Goal: Task Accomplishment & Management: Complete application form

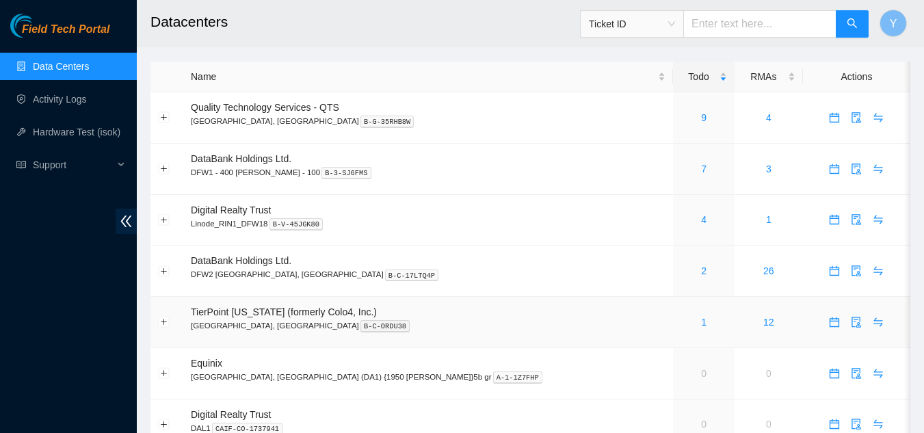
click at [680, 323] on div "1" at bounding box center [703, 322] width 46 height 15
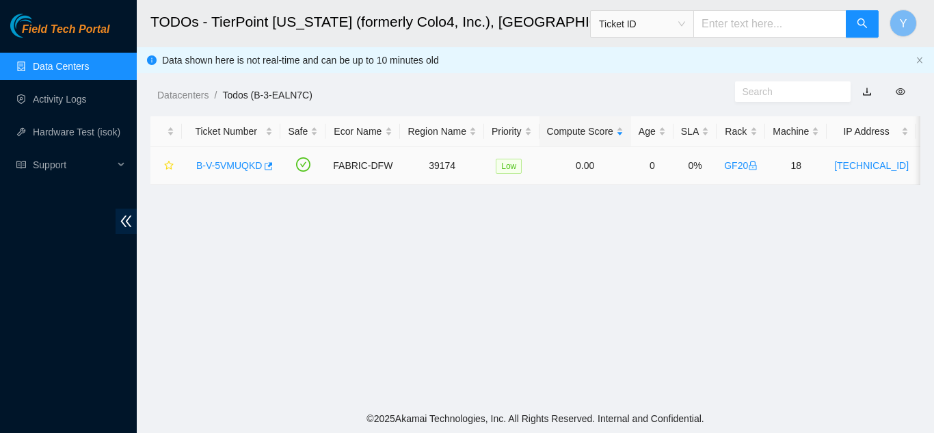
click at [232, 161] on link "B-V-5VMUQKD" at bounding box center [229, 165] width 66 height 11
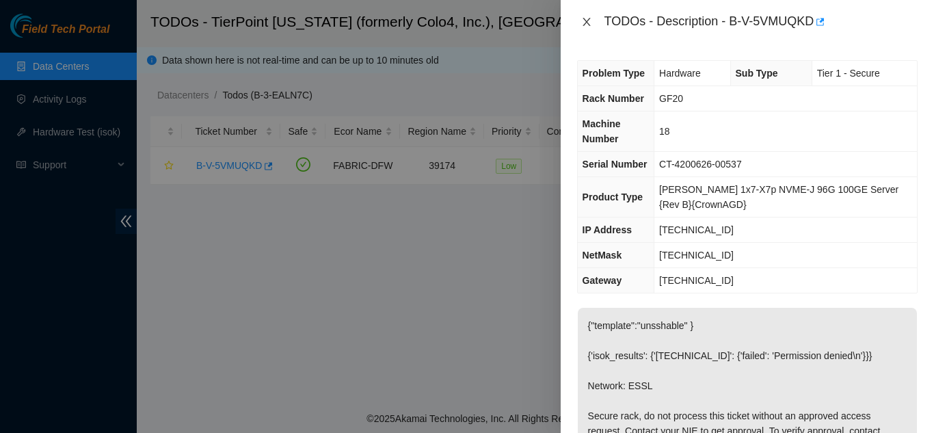
click at [588, 25] on icon "close" at bounding box center [586, 21] width 11 height 11
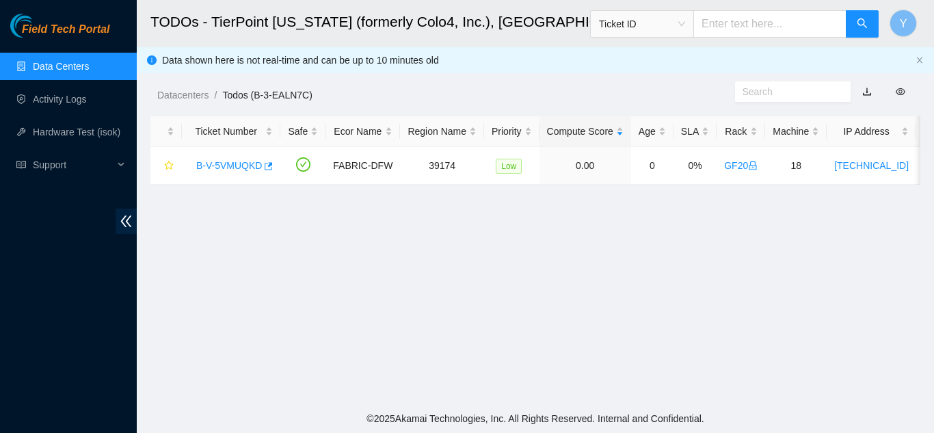
click at [77, 66] on link "Data Centers" at bounding box center [61, 66] width 56 height 11
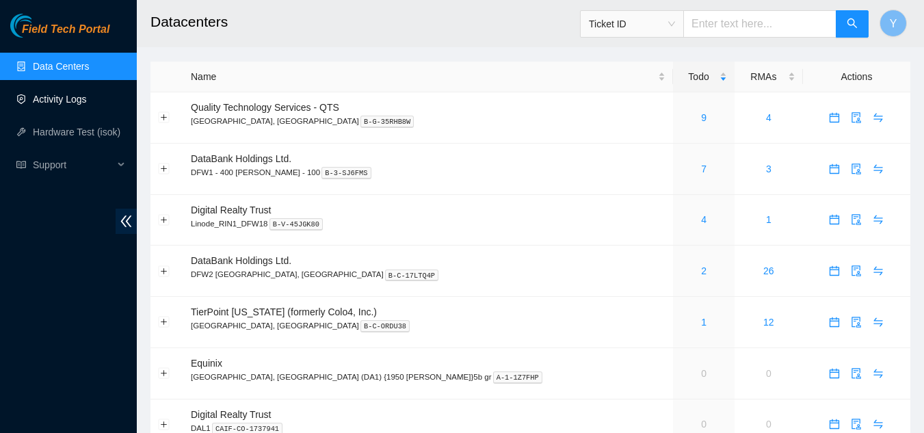
click at [72, 102] on link "Activity Logs" at bounding box center [60, 99] width 54 height 11
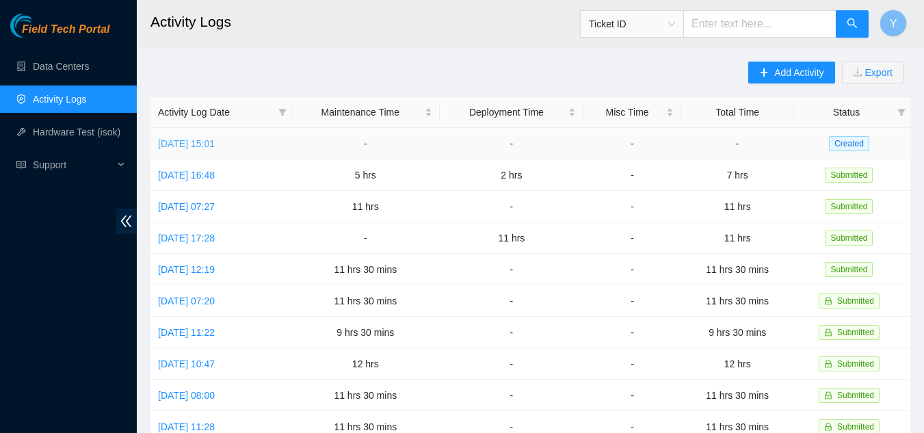
click at [215, 142] on link "[DATE] 15:01" at bounding box center [186, 143] width 57 height 11
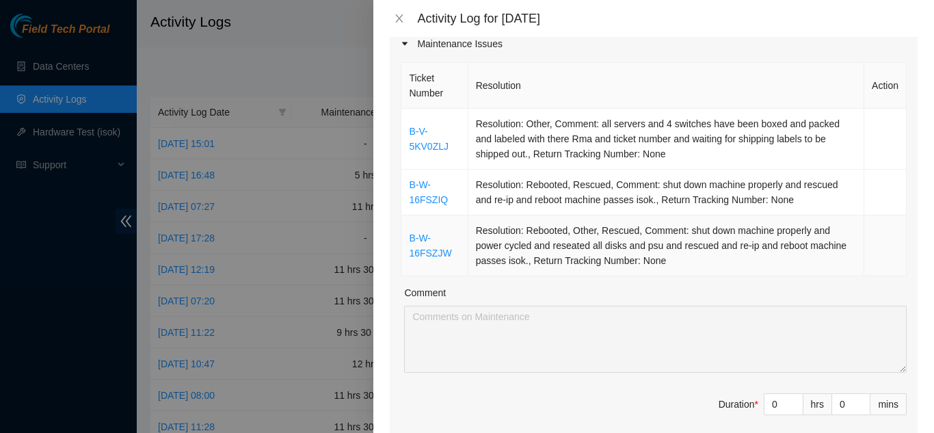
scroll to position [205, 0]
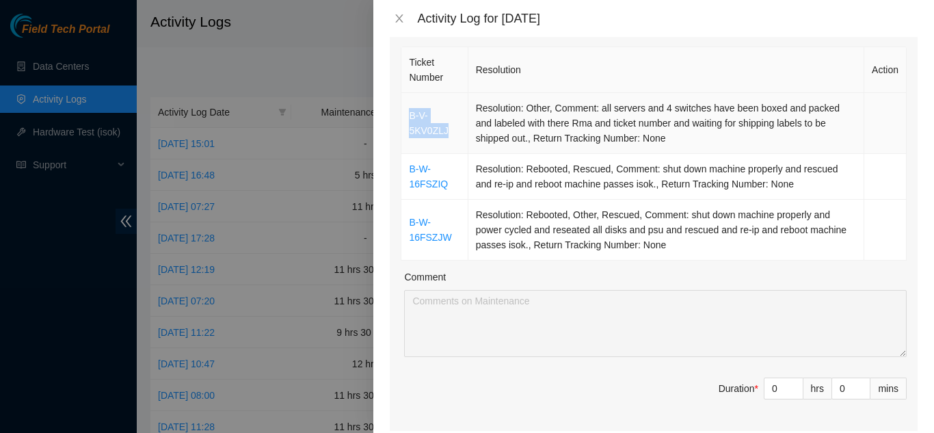
drag, startPoint x: 448, startPoint y: 129, endPoint x: 413, endPoint y: 122, distance: 35.7
click at [410, 119] on td "B-V-5KV0ZLJ" at bounding box center [434, 123] width 66 height 61
copy link "B-V-5KV0ZLJ"
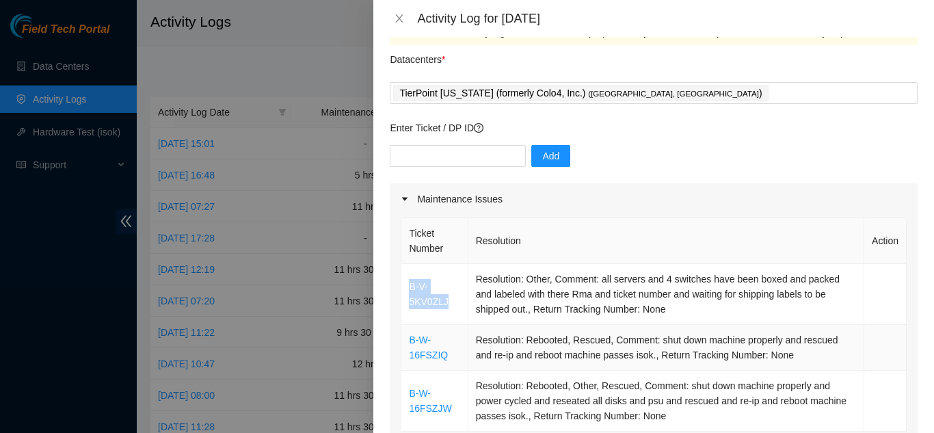
scroll to position [0, 0]
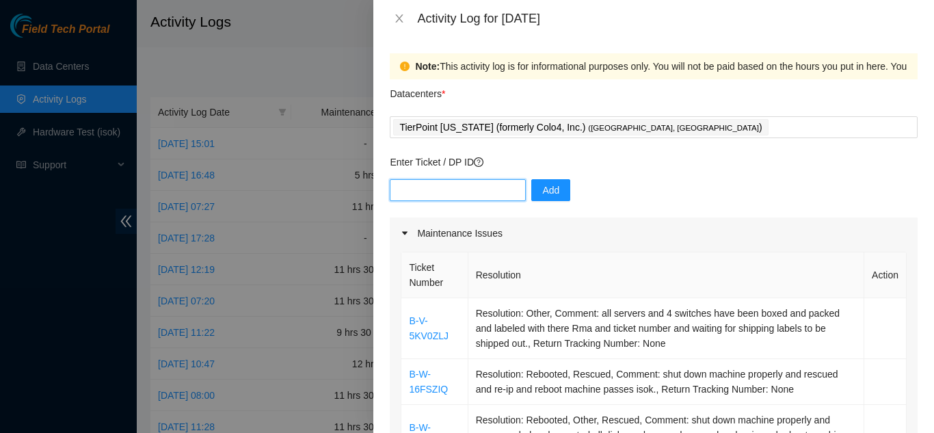
click at [447, 190] on input "text" at bounding box center [458, 190] width 136 height 22
paste input "B-V-5KV0ZLJ"
type input "B-V-5KV0ZLJ"
click at [542, 193] on span "Add" at bounding box center [550, 190] width 17 height 15
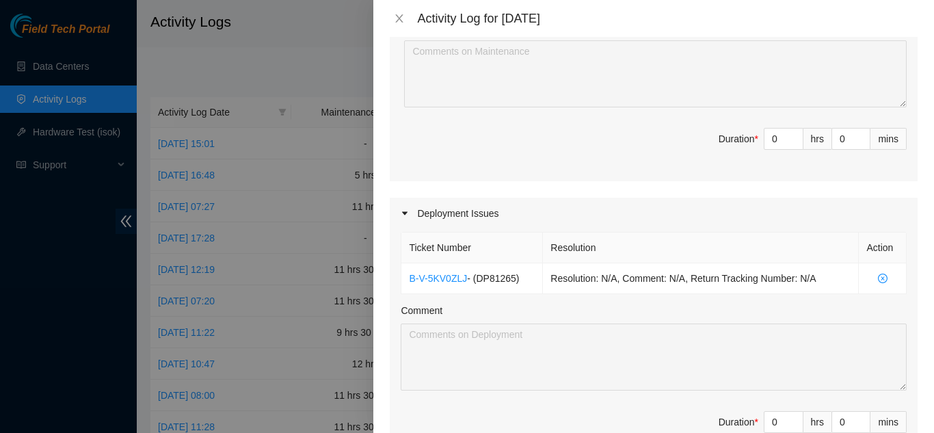
scroll to position [479, 0]
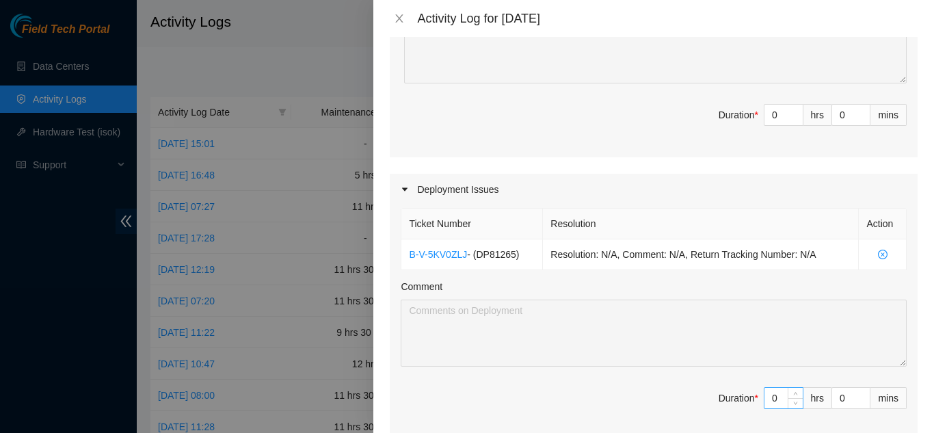
click at [768, 395] on input "0" at bounding box center [783, 398] width 38 height 21
type input "2"
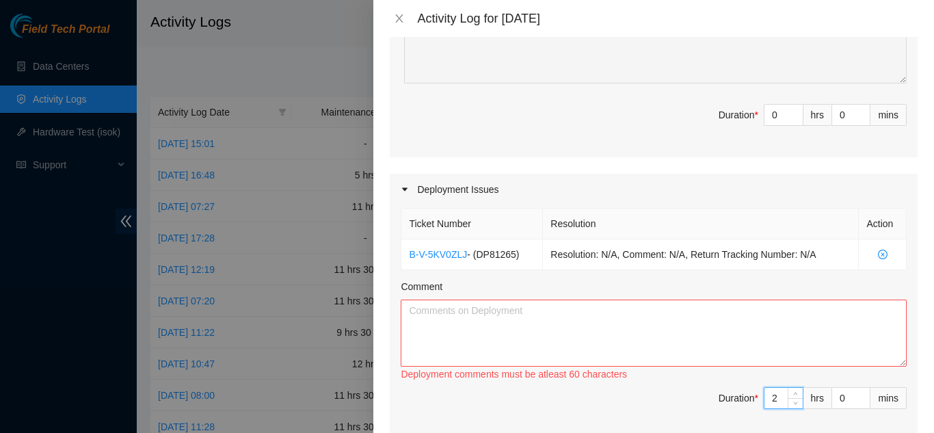
type input "2"
click at [469, 311] on textarea "Comment" at bounding box center [654, 332] width 506 height 67
click at [542, 309] on textarea "for dp81265 boxed and packed getting them ready to be shipped" at bounding box center [654, 332] width 506 height 67
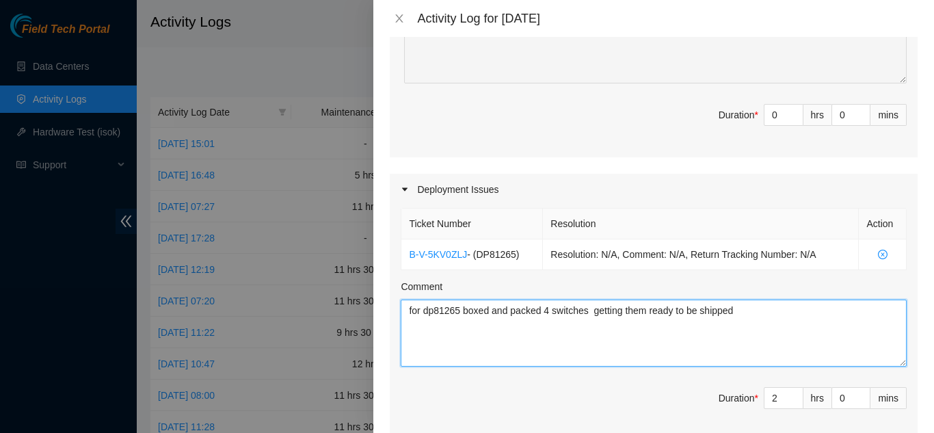
click at [736, 315] on textarea "for dp81265 boxed and packed 4 switches getting them ready to be shipped" at bounding box center [654, 332] width 506 height 67
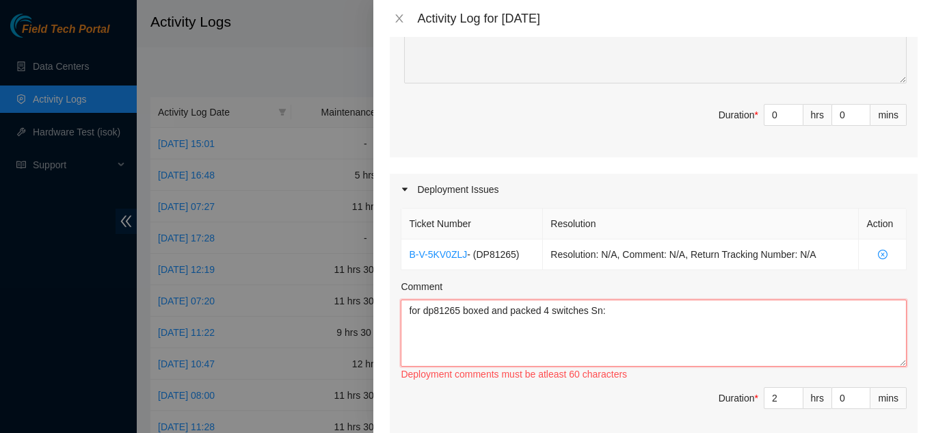
click at [548, 312] on textarea "for dp81265 boxed and packed 4 switches Sn:" at bounding box center [654, 332] width 506 height 67
click at [587, 311] on textarea "for dp81265 boxed and packed 2 switches Sn:" at bounding box center [654, 332] width 506 height 67
paste textarea "B-W-15USK3P"
click at [715, 317] on textarea "for dp81265 boxed and packed 2 switches for Rma: B-W-15USK3P Sn:" at bounding box center [654, 332] width 506 height 67
paste textarea "AAA2037AAGW"
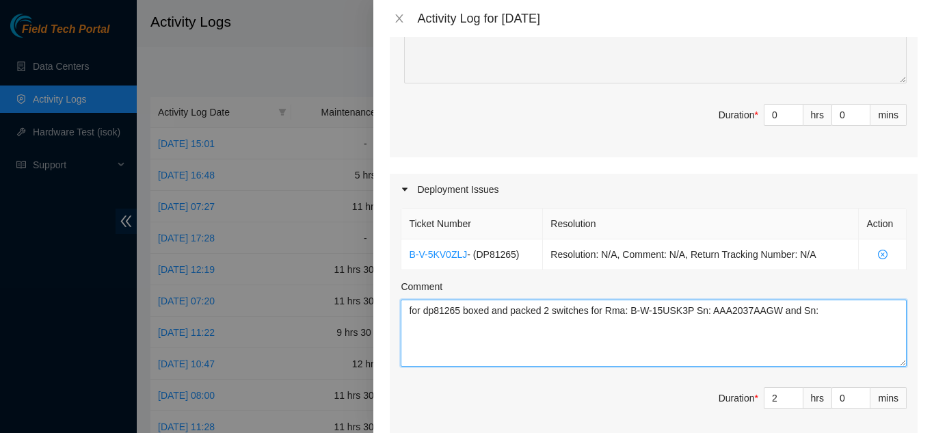
click at [812, 310] on textarea "for dp81265 boxed and packed 2 switches for Rma: B-W-15USK3P Sn: AAA2037AAGW an…" at bounding box center [654, 332] width 506 height 67
paste textarea "DX010B2F030824AK200186"
click at [562, 334] on textarea "for dp81265 boxed and packed 2 switches for Rma: B-W-15USK3P Sn: AAA2037AAGW an…" at bounding box center [654, 332] width 506 height 67
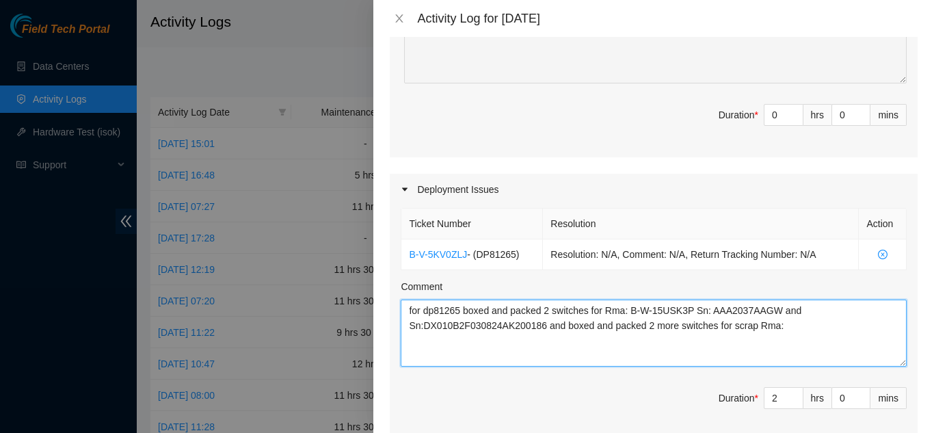
paste textarea "B-W-15USK4N"
paste textarea "QTFCA6611000B"
paste textarea "QTFCA65020370"
click at [688, 308] on textarea "for dp81265 boxed and packed 2 switches for Rma: B-W-15USK3P Sn: AAA2037AAGW an…" at bounding box center [654, 332] width 506 height 67
drag, startPoint x: 606, startPoint y: 338, endPoint x: 615, endPoint y: 340, distance: 9.0
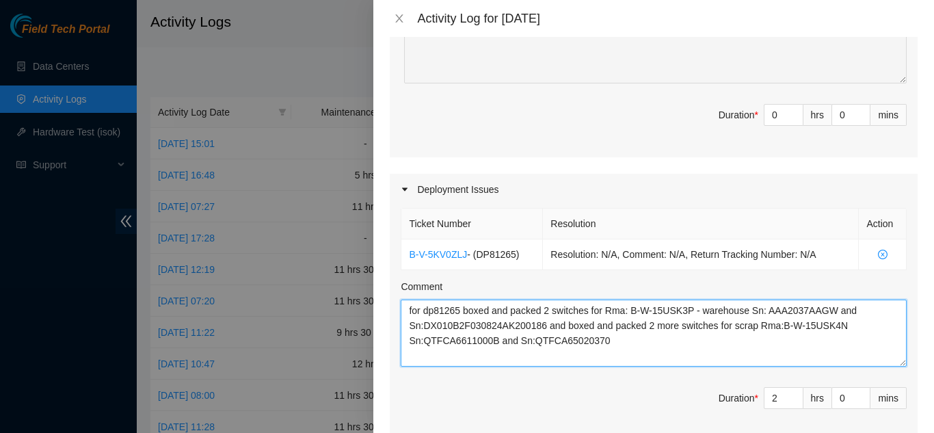
click at [608, 338] on textarea "for dp81265 boxed and packed 2 switches for Rma: B-W-15USK3P - warehouse Sn: AA…" at bounding box center [654, 332] width 506 height 67
drag, startPoint x: 597, startPoint y: 342, endPoint x: 408, endPoint y: 311, distance: 191.2
click at [408, 311] on textarea "for dp81265 boxed and packed 2 switches for Rma: B-W-15USK3P - warehouse Sn: AA…" at bounding box center [654, 332] width 506 height 67
click at [608, 345] on textarea "for dp81265 boxed and packed 2 switches for Rma: B-W-15USK3P - warehouse Sn: AA…" at bounding box center [654, 332] width 506 height 67
click at [609, 346] on textarea "for dp81265 boxed and packed 2 switches for Rma: B-W-15USK3P - warehouse Sn: AA…" at bounding box center [654, 332] width 506 height 67
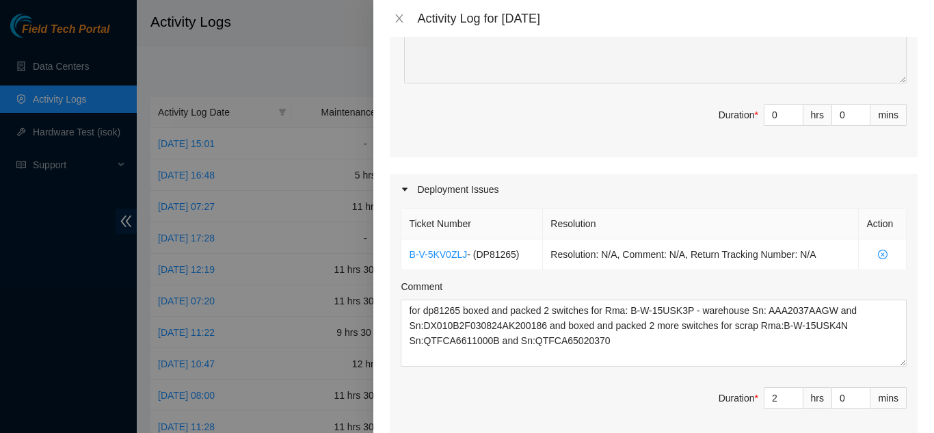
click at [797, 284] on div "Comment" at bounding box center [654, 289] width 506 height 21
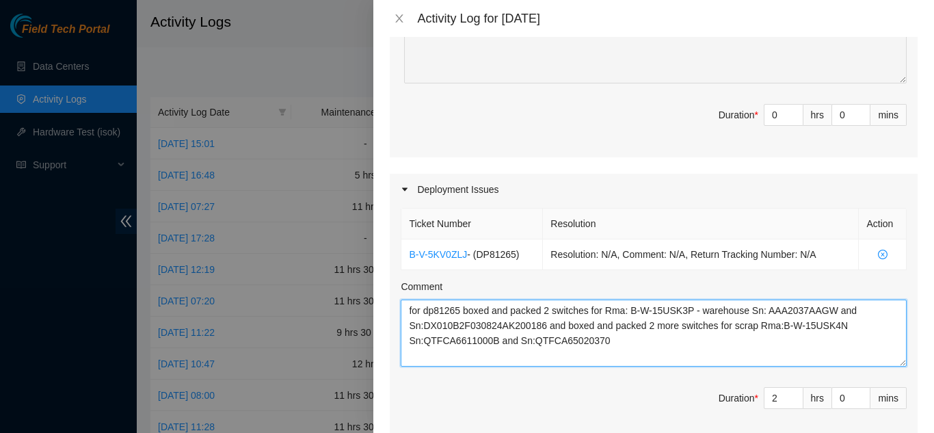
click at [641, 341] on textarea "for dp81265 boxed and packed 2 switches for Rma: B-W-15USK3P - warehouse Sn: AA…" at bounding box center [654, 332] width 506 height 67
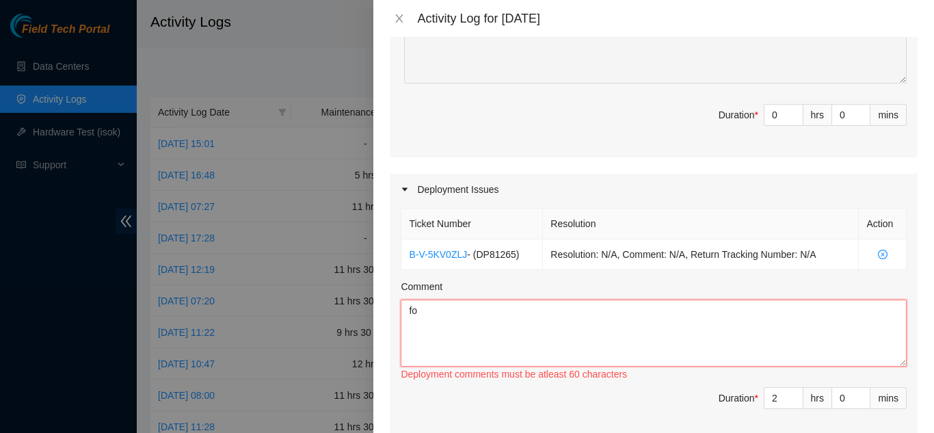
type textarea "f"
paste textarea "This is to confirm the completion of packaging and staging for Return Merchandi…"
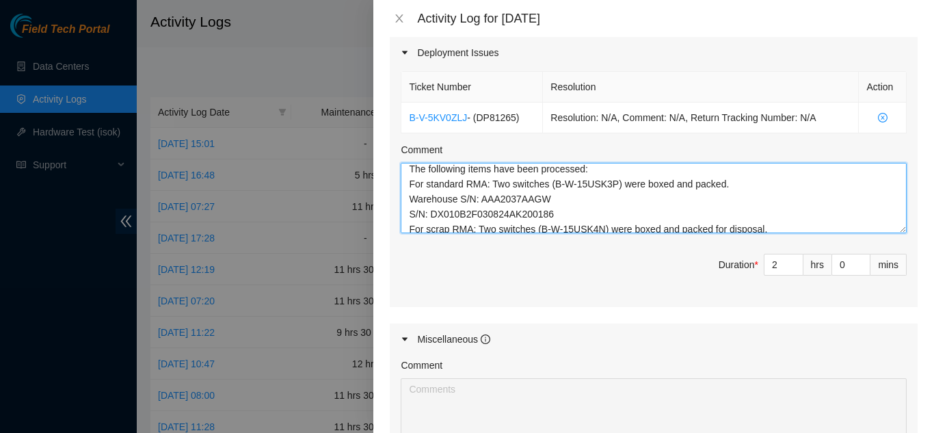
scroll to position [0, 0]
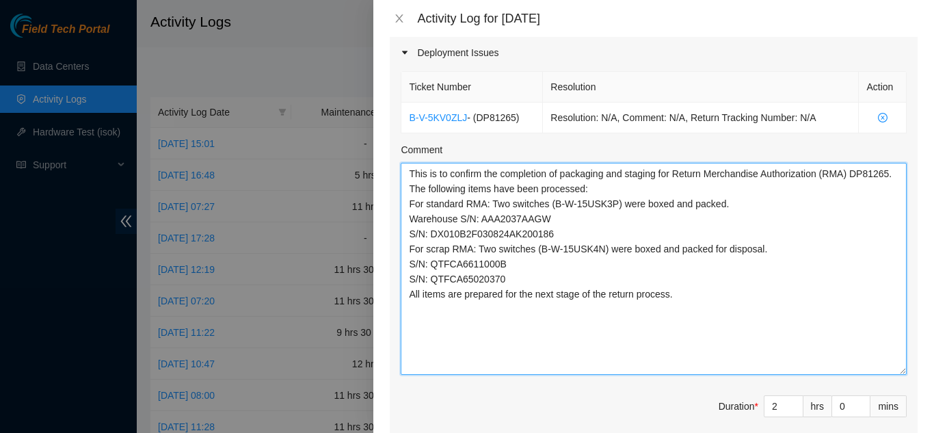
drag, startPoint x: 891, startPoint y: 227, endPoint x: 883, endPoint y: 372, distance: 145.2
click at [883, 372] on textarea "This is to confirm the completion of packaging and staging for Return Merchandi…" at bounding box center [654, 269] width 506 height 212
click at [499, 170] on textarea "This is to confirm the completion of packaging and staging for Return Merchandi…" at bounding box center [654, 269] width 506 height 212
click at [727, 173] on textarea "completion of packaging and staging for Return Merchandise Authorization (RMA) …" at bounding box center [654, 269] width 506 height 212
drag, startPoint x: 699, startPoint y: 172, endPoint x: 708, endPoint y: 182, distance: 13.1
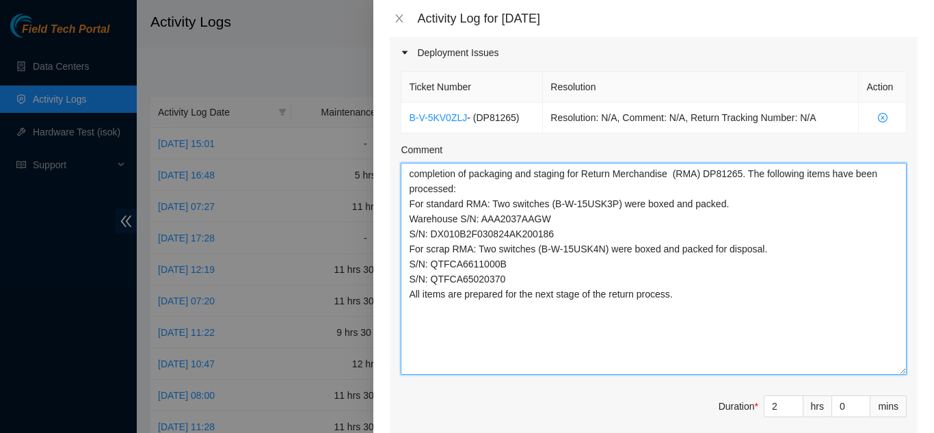
click at [700, 174] on textarea "completion of packaging and staging for Return Merchandise (RMA) DP81265. The f…" at bounding box center [654, 269] width 506 height 212
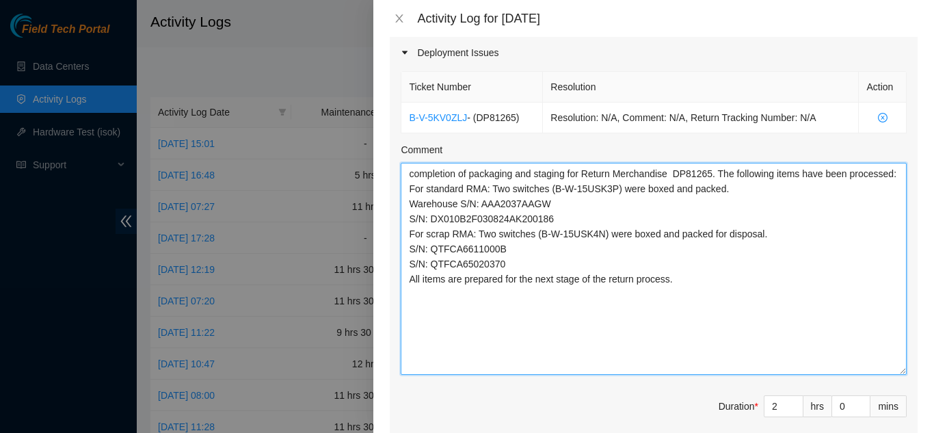
drag, startPoint x: 503, startPoint y: 295, endPoint x: 528, endPoint y: 303, distance: 26.4
click at [503, 295] on textarea "completion of packaging and staging for Return Merchandise DP81265. The followi…" at bounding box center [654, 269] width 506 height 212
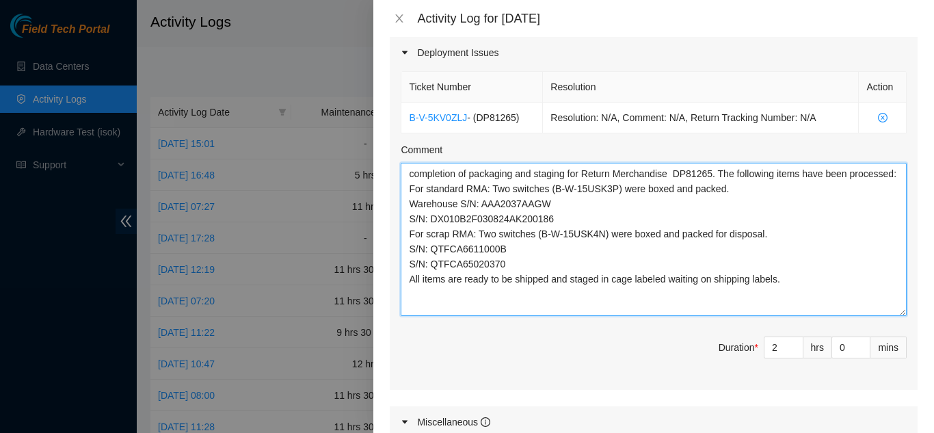
drag, startPoint x: 895, startPoint y: 373, endPoint x: 883, endPoint y: 314, distance: 59.9
click at [883, 314] on textarea "completion of packaging and staging for Return Merchandise DP81265. The followi…" at bounding box center [654, 239] width 506 height 153
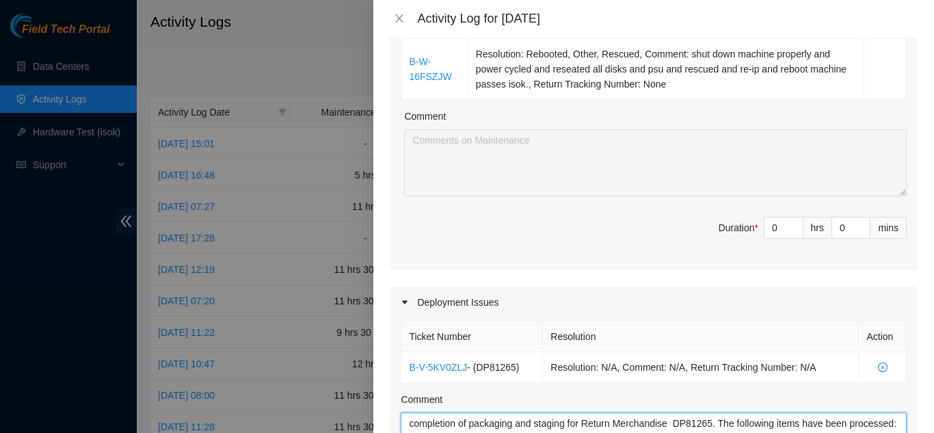
scroll to position [342, 0]
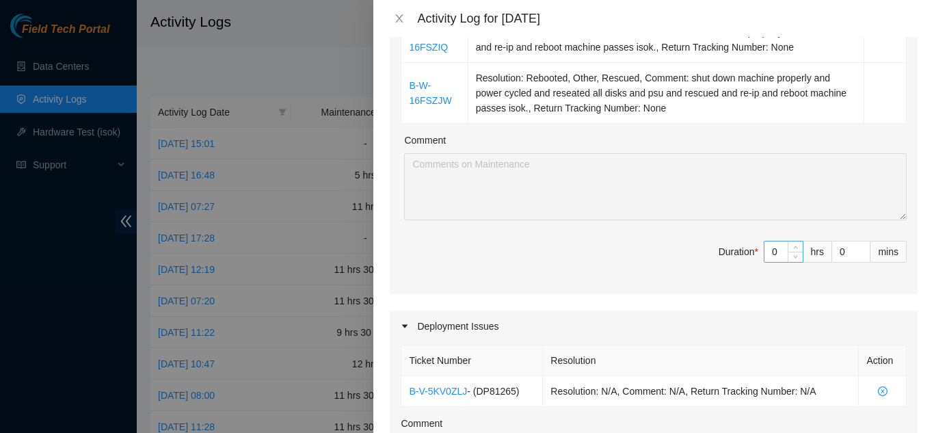
type textarea "completion of packaging and staging for Return Merchandise DP81265. The followi…"
drag, startPoint x: 768, startPoint y: 251, endPoint x: 775, endPoint y: 250, distance: 7.0
click at [770, 252] on input "0" at bounding box center [783, 251] width 38 height 21
type input "9"
type input "11"
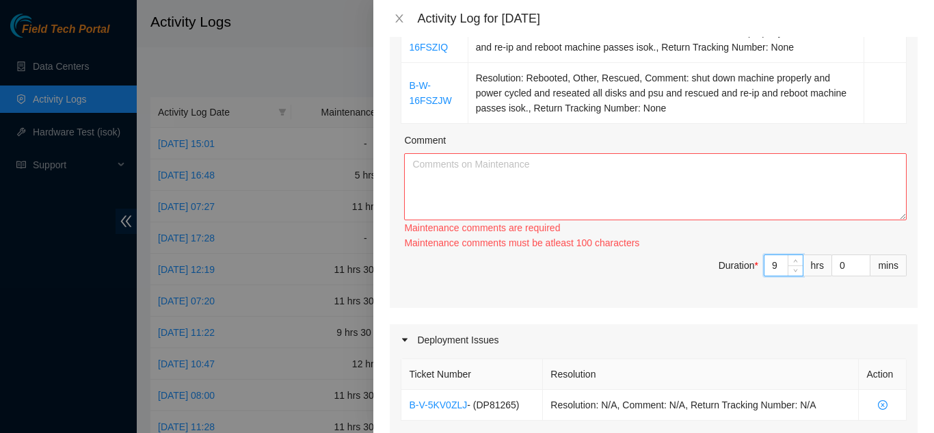
type input "9"
click at [431, 172] on textarea "Comment" at bounding box center [655, 186] width 503 height 67
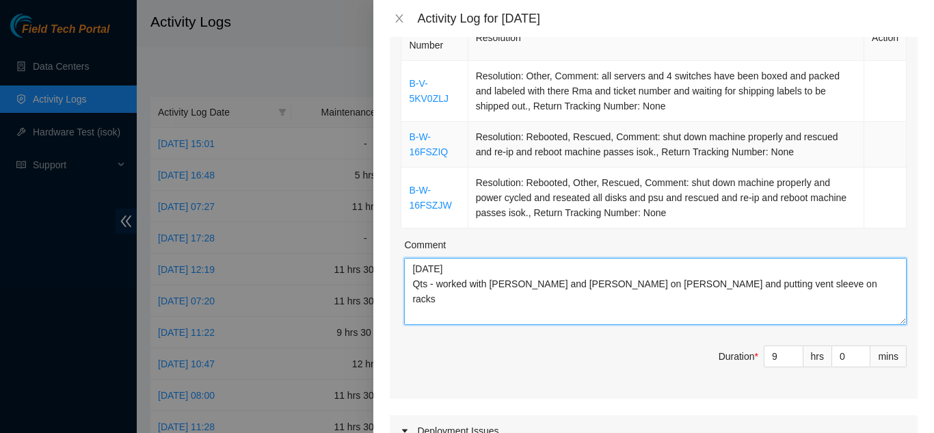
scroll to position [205, 0]
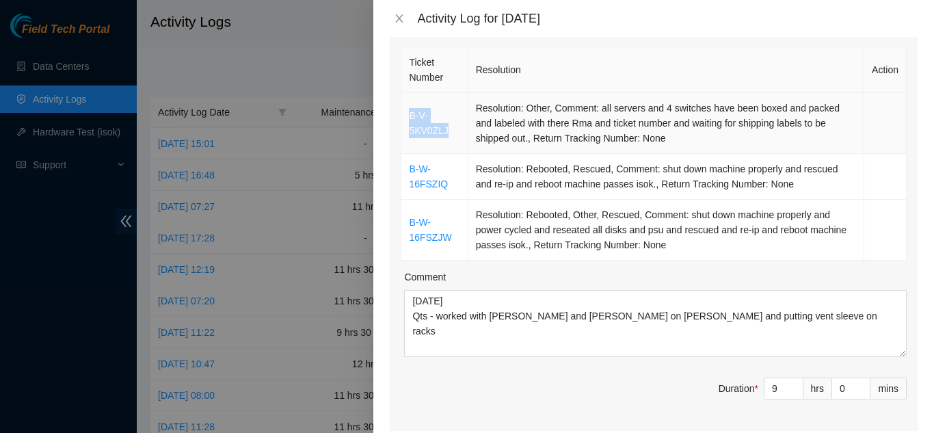
drag, startPoint x: 446, startPoint y: 129, endPoint x: 407, endPoint y: 114, distance: 42.4
click at [407, 114] on td "B-V-5KV0ZLJ" at bounding box center [434, 123] width 66 height 61
copy link "B-V-5KV0ZLJ"
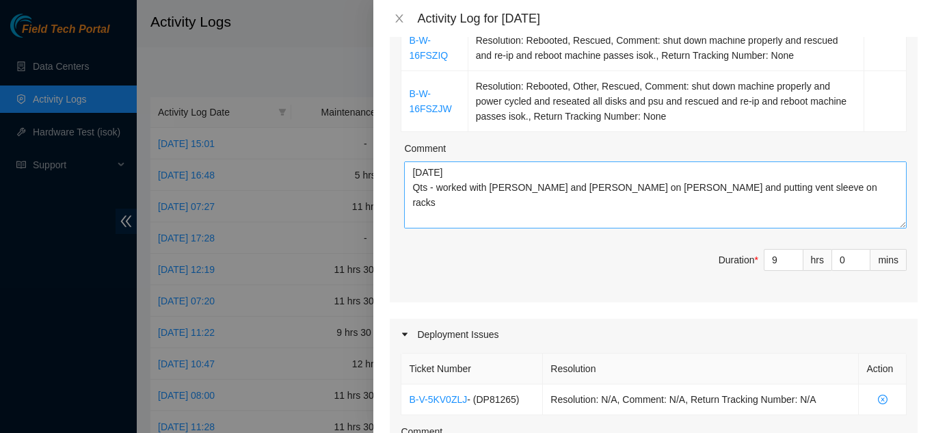
scroll to position [342, 0]
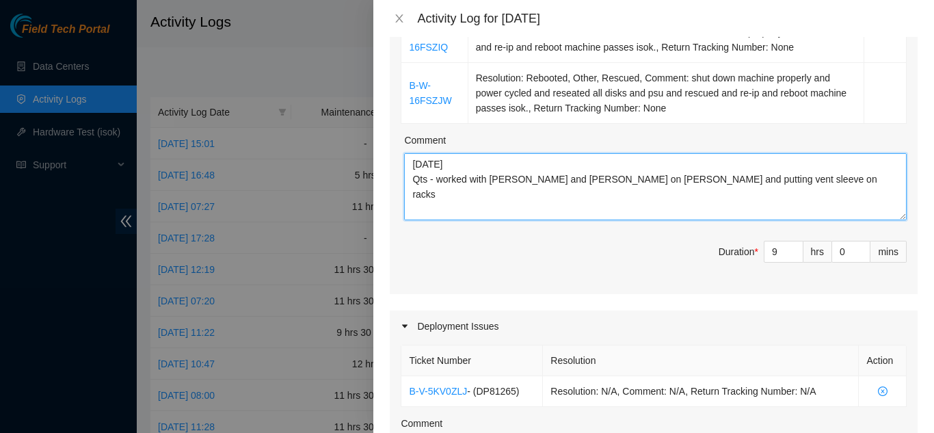
click at [622, 210] on textarea "[DATE] Qts - worked with [PERSON_NAME] and [PERSON_NAME] on [PERSON_NAME] and p…" at bounding box center [655, 186] width 503 height 67
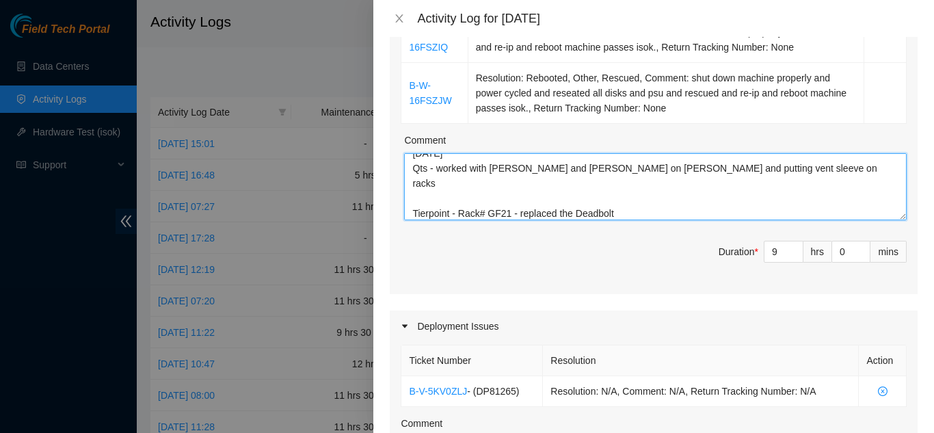
paste textarea "B-V-5KV0ZLJ"
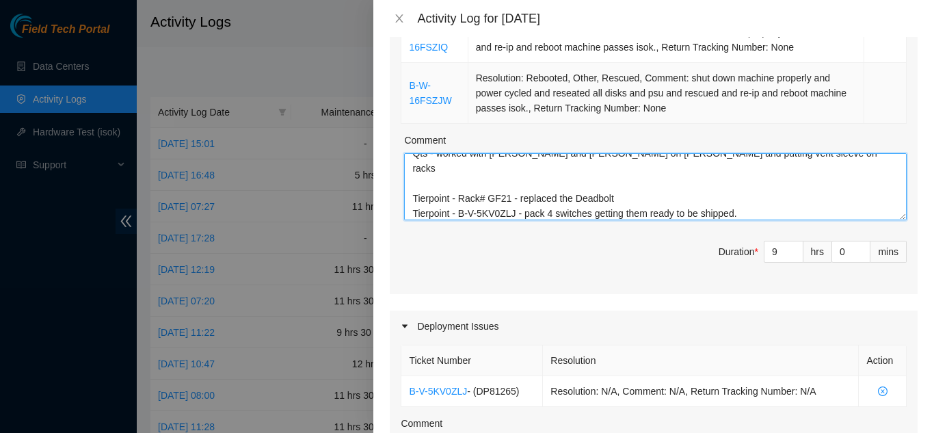
scroll to position [273, 0]
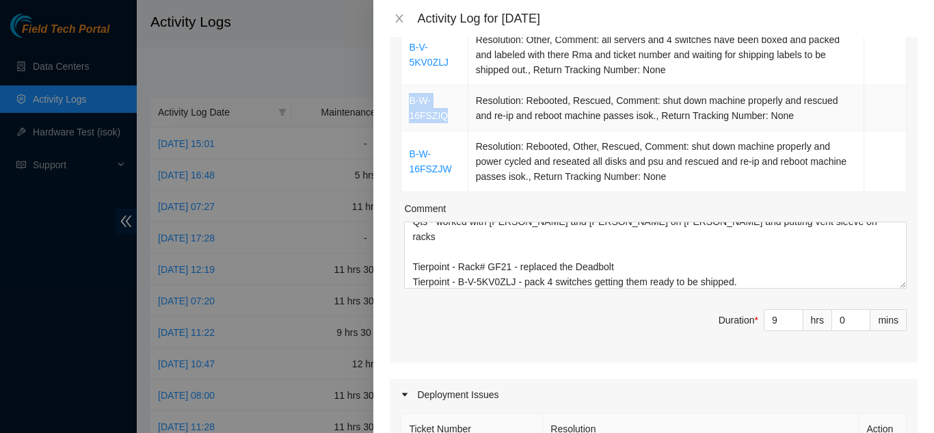
drag, startPoint x: 446, startPoint y: 115, endPoint x: 403, endPoint y: 105, distance: 44.9
click at [403, 105] on td "B-W-16FSZIQ" at bounding box center [434, 108] width 66 height 46
copy link "B-W-16FSZIQ"
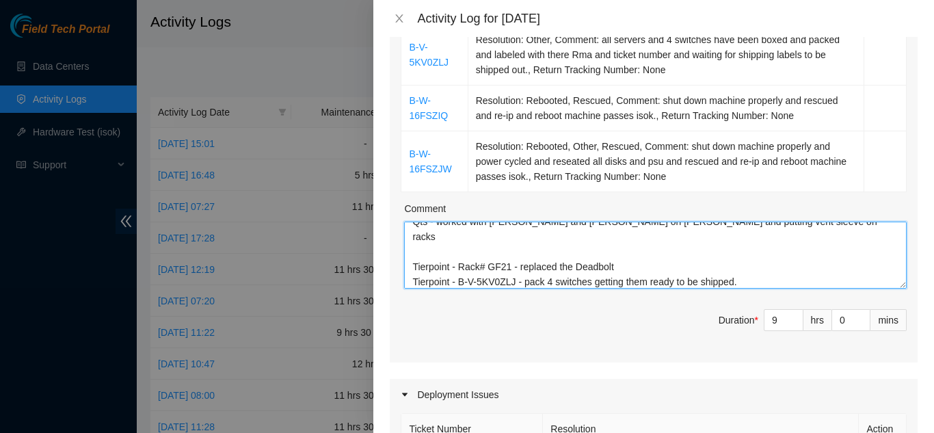
click at [464, 280] on textarea "[DATE] Qts - worked with [PERSON_NAME] and [PERSON_NAME] on [PERSON_NAME] and p…" at bounding box center [655, 255] width 503 height 67
paste textarea "B-W-16FSZIQ"
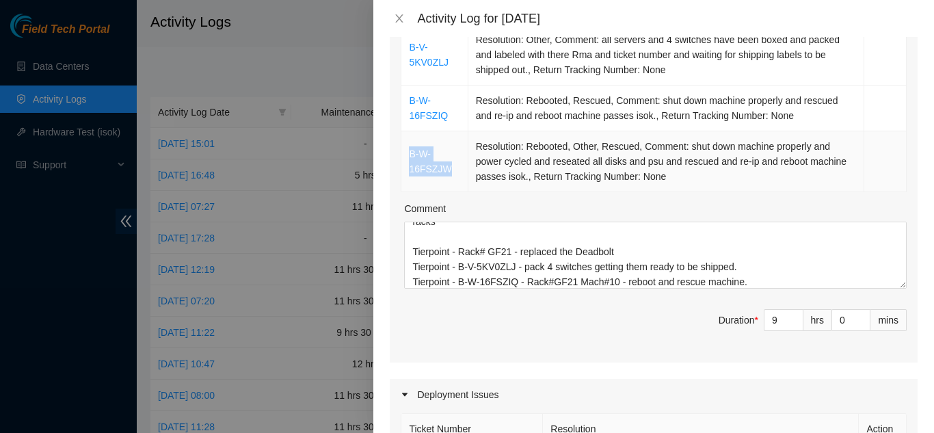
drag, startPoint x: 449, startPoint y: 168, endPoint x: 410, endPoint y: 154, distance: 42.2
click at [410, 154] on td "B-W-16FSZJW" at bounding box center [434, 161] width 66 height 61
copy link "B-W-16FSZJW"
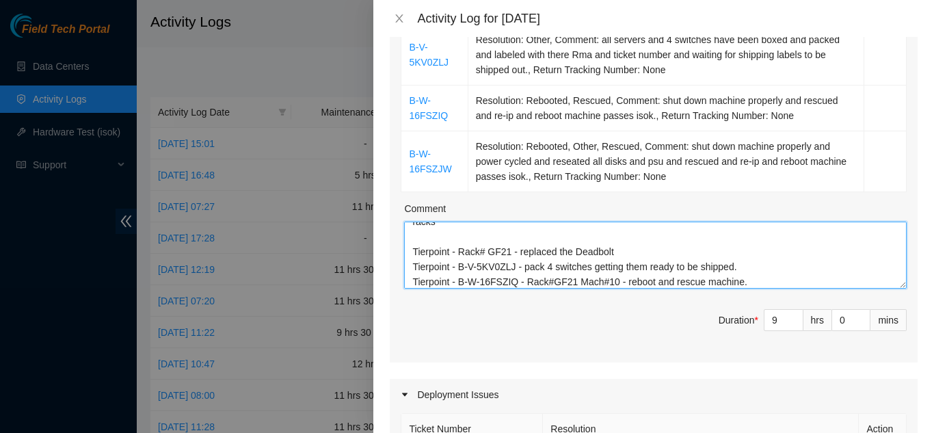
click at [461, 279] on textarea "[DATE] Qts - worked with [PERSON_NAME] and [PERSON_NAME] on [PERSON_NAME] and p…" at bounding box center [655, 255] width 503 height 67
paste textarea "B-W-16FSZJW"
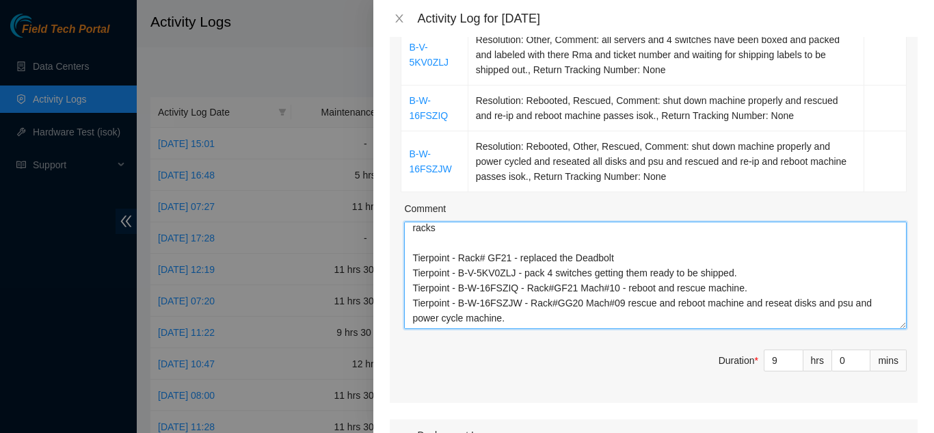
scroll to position [34, 0]
drag, startPoint x: 893, startPoint y: 283, endPoint x: 902, endPoint y: 324, distance: 42.0
click at [902, 324] on div "Ticket Number Resolution Action B-V-5KV0ZLJ Resolution: Other, Comment: all ser…" at bounding box center [654, 189] width 528 height 428
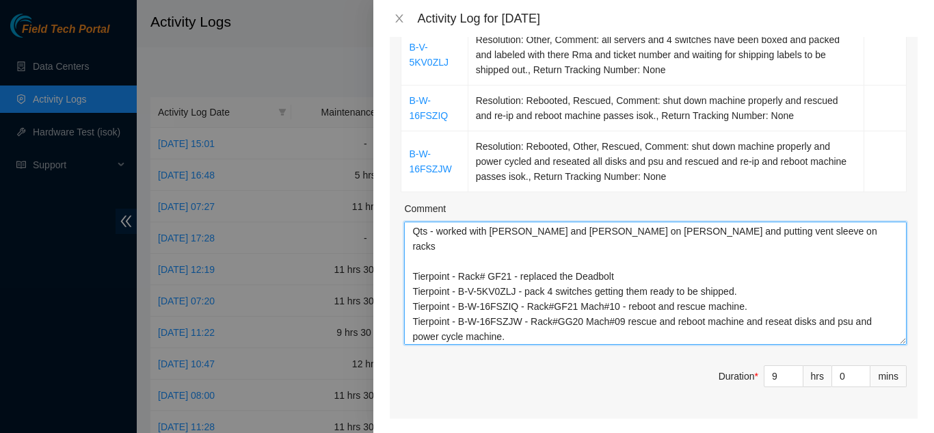
scroll to position [16, 0]
drag, startPoint x: 894, startPoint y: 325, endPoint x: 898, endPoint y: 344, distance: 19.1
click at [898, 344] on div "Ticket Number Resolution Action B-V-5KV0ZLJ Resolution: Other, Comment: all ser…" at bounding box center [654, 198] width 528 height 446
drag, startPoint x: 414, startPoint y: 250, endPoint x: 425, endPoint y: 245, distance: 11.3
click at [416, 250] on textarea "[DATE] Qts - worked with [PERSON_NAME] and [PERSON_NAME] on [PERSON_NAME] and p…" at bounding box center [655, 285] width 503 height 126
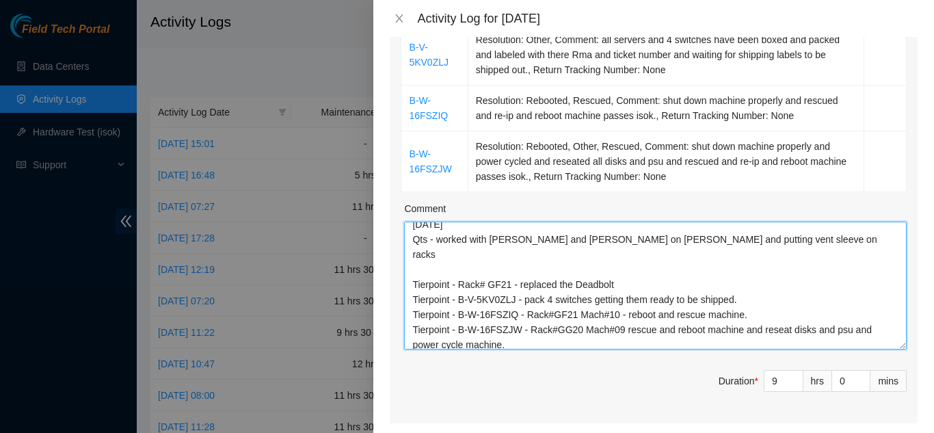
scroll to position [0, 0]
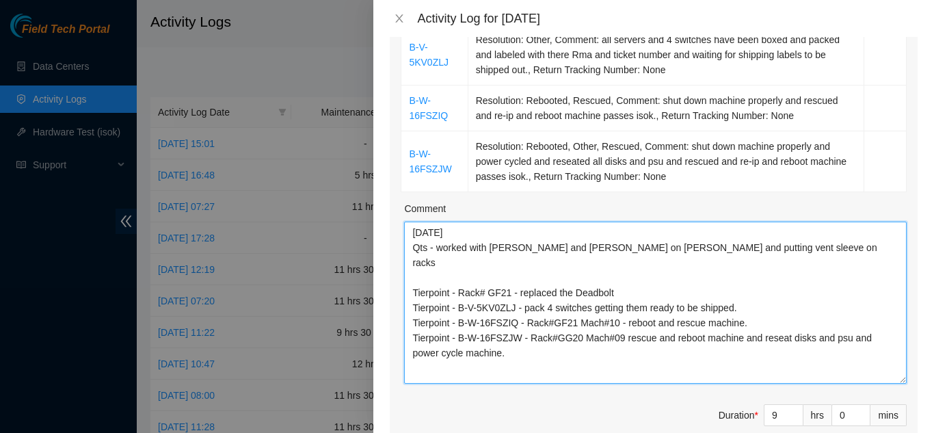
drag, startPoint x: 894, startPoint y: 345, endPoint x: 905, endPoint y: 381, distance: 37.0
click at [905, 381] on div "Ticket Number Resolution Action B-V-5KV0ZLJ Resolution: Other, Comment: all ser…" at bounding box center [654, 216] width 528 height 482
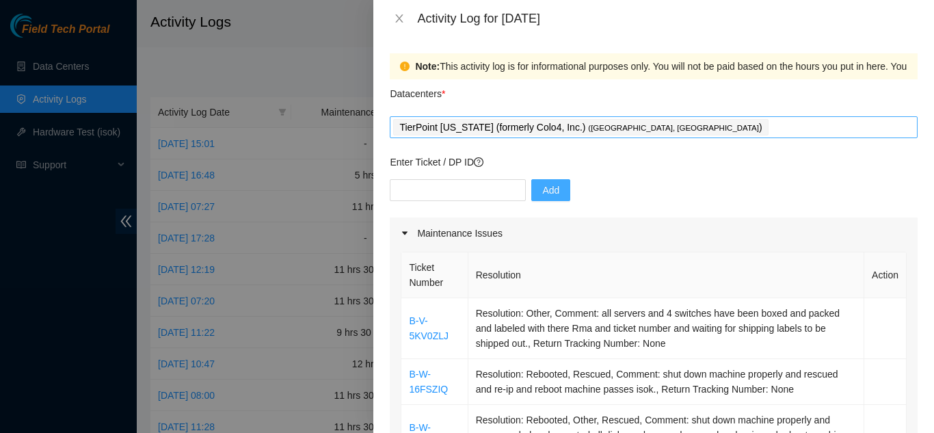
click at [621, 129] on div "TierPoint [US_STATE] (formerly Colo4, Inc.) ( [GEOGRAPHIC_DATA], [GEOGRAPHIC_DA…" at bounding box center [653, 127] width 521 height 19
type textarea "[DATE] Qts - worked with [PERSON_NAME] and [PERSON_NAME] on [PERSON_NAME] and p…"
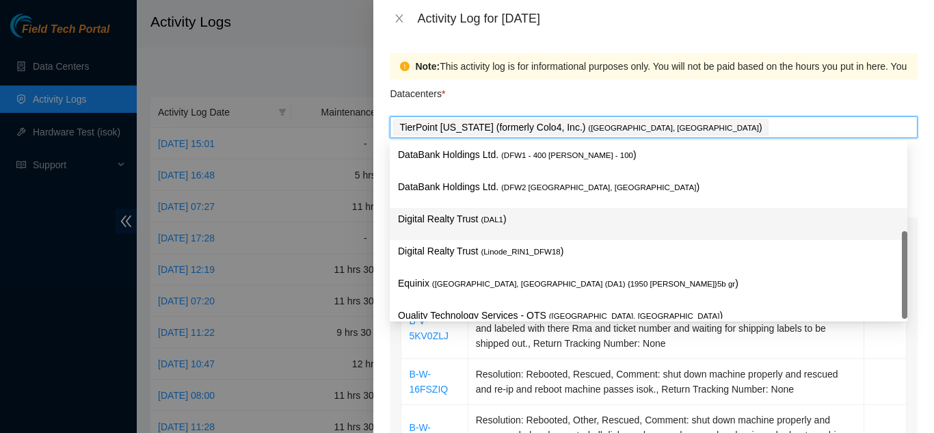
scroll to position [50, 0]
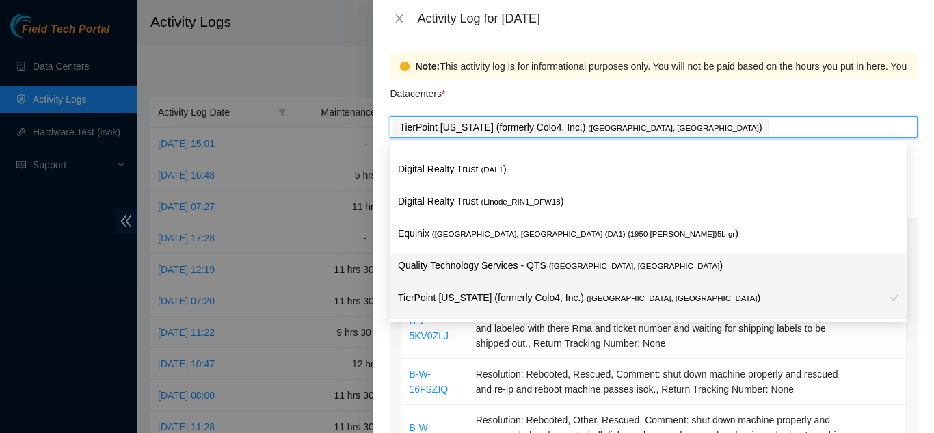
click at [459, 267] on p "Quality Technology Services - QTS ( [GEOGRAPHIC_DATA], [GEOGRAPHIC_DATA] )" at bounding box center [648, 266] width 501 height 16
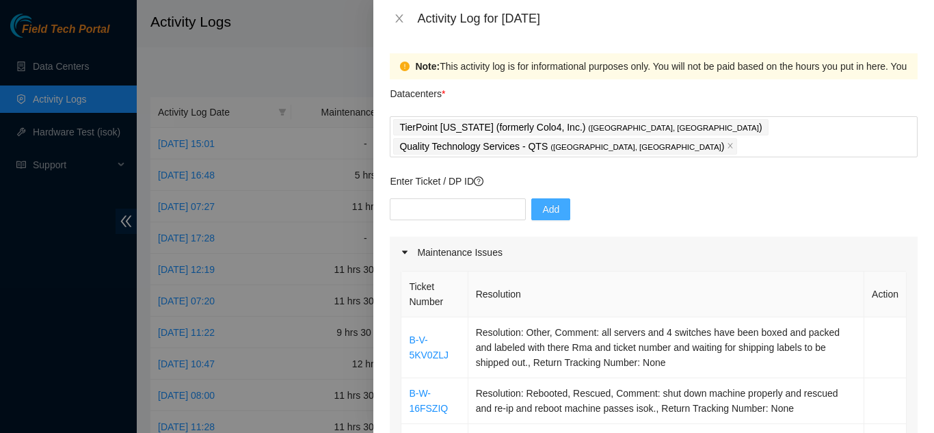
click at [779, 97] on div "Datacenters *" at bounding box center [654, 97] width 528 height 37
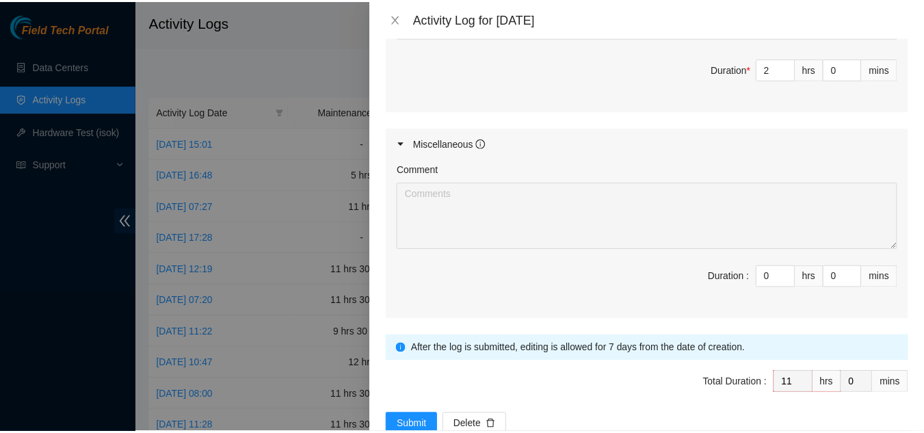
scroll to position [1025, 0]
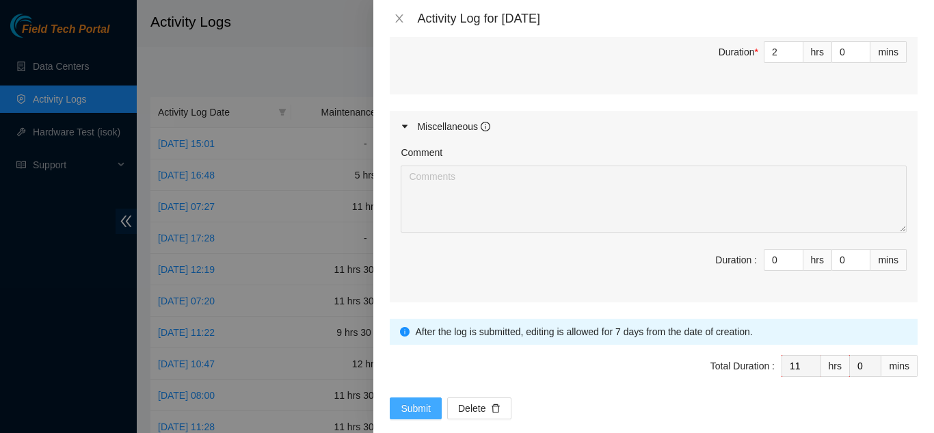
click at [408, 401] on span "Submit" at bounding box center [416, 408] width 30 height 15
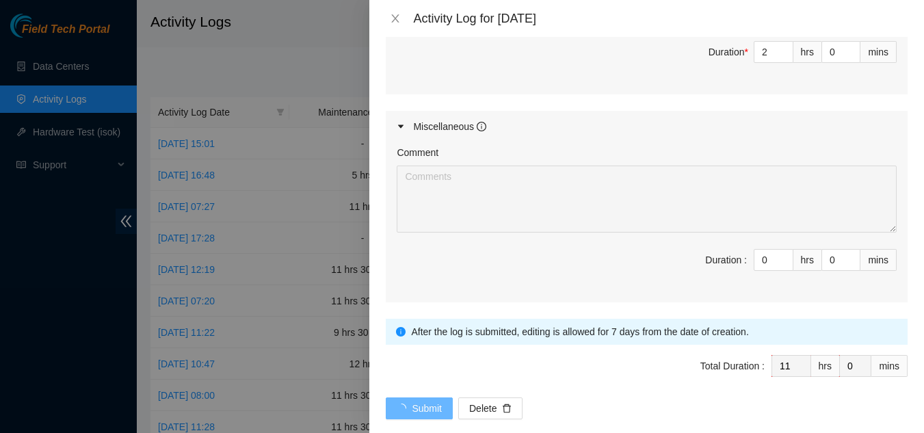
scroll to position [0, 0]
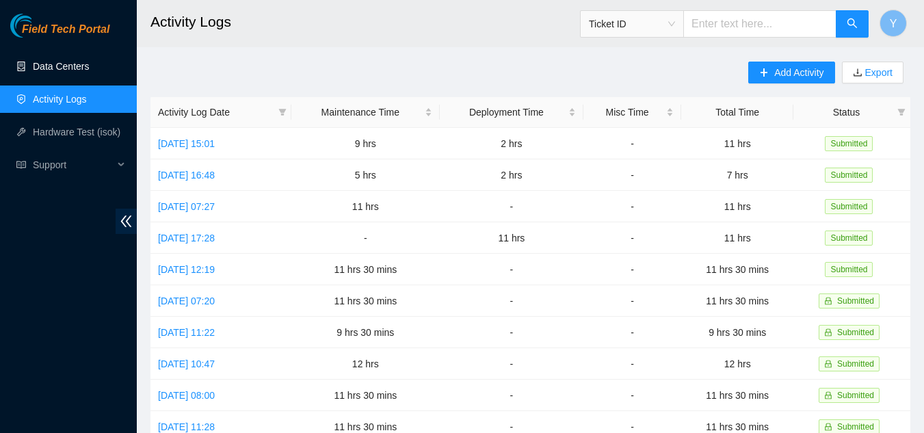
click at [53, 67] on link "Data Centers" at bounding box center [61, 66] width 56 height 11
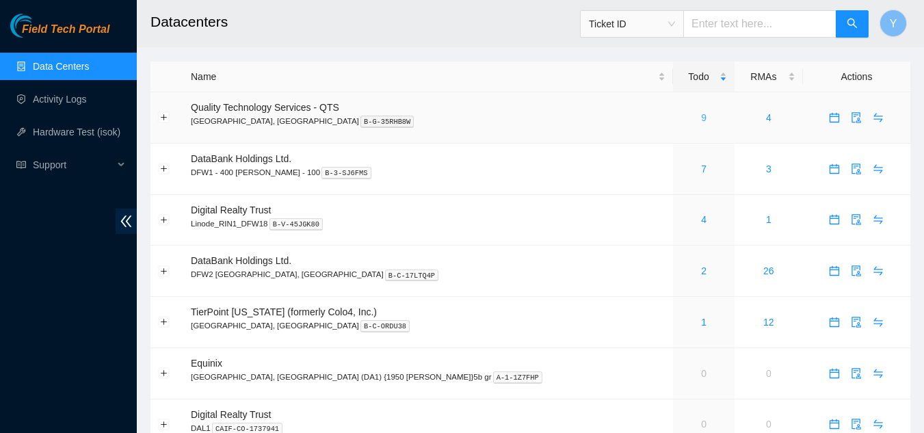
click at [701, 112] on link "9" at bounding box center [703, 117] width 5 height 11
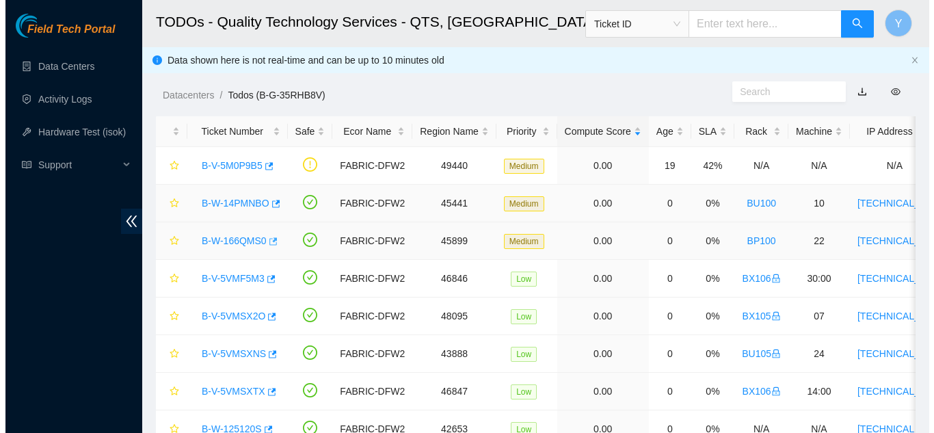
scroll to position [68, 0]
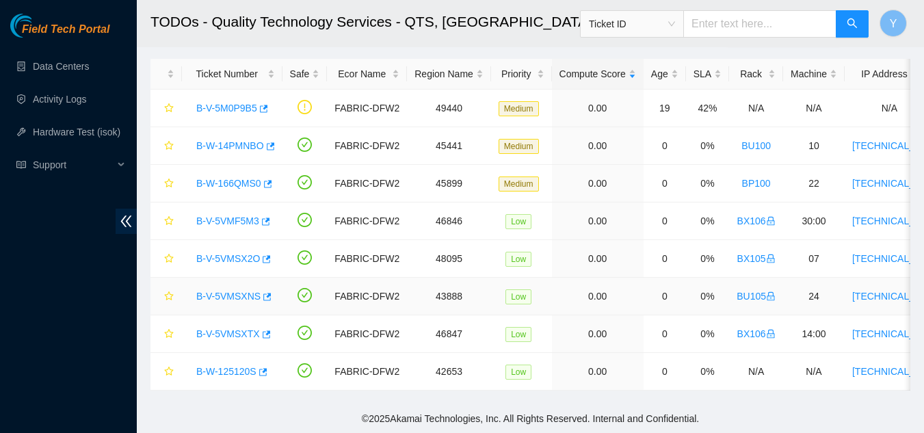
click at [241, 291] on link "B-V-5VMSXNS" at bounding box center [228, 296] width 64 height 11
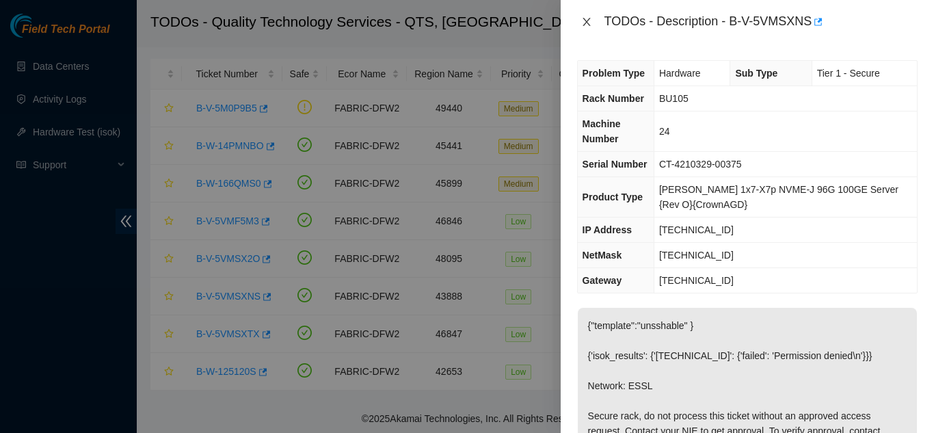
click at [587, 21] on icon "close" at bounding box center [587, 22] width 8 height 8
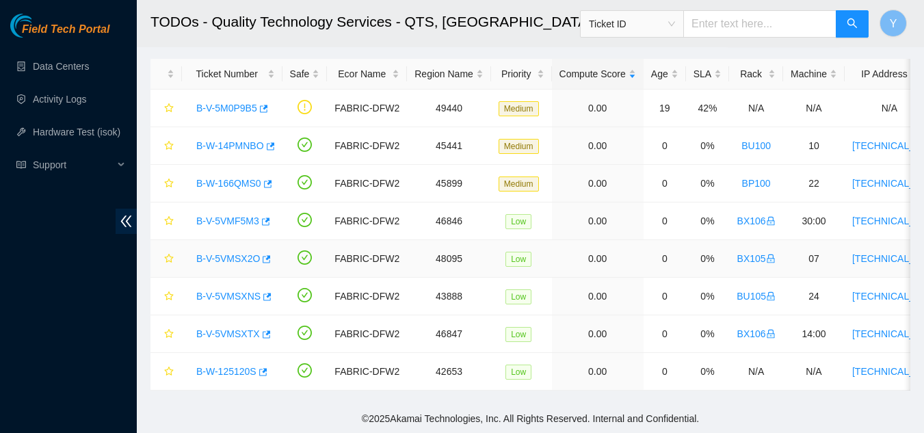
click at [224, 253] on link "B-V-5VMSX2O" at bounding box center [228, 258] width 64 height 11
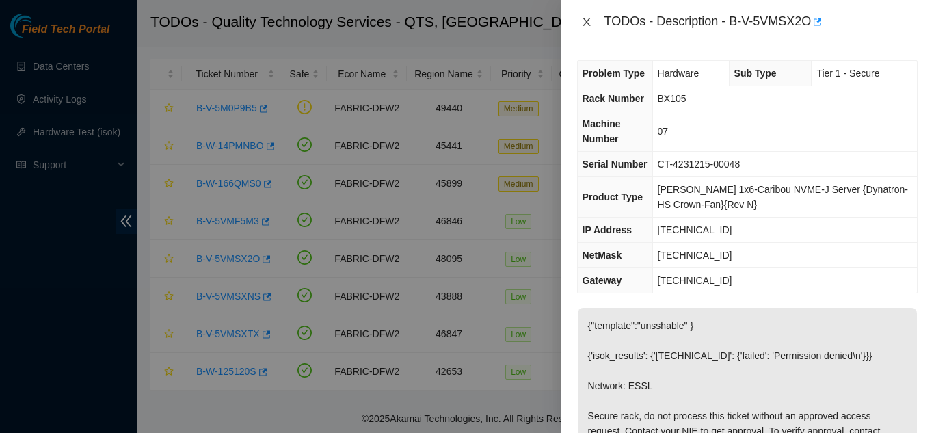
click at [585, 18] on icon "close" at bounding box center [586, 21] width 11 height 11
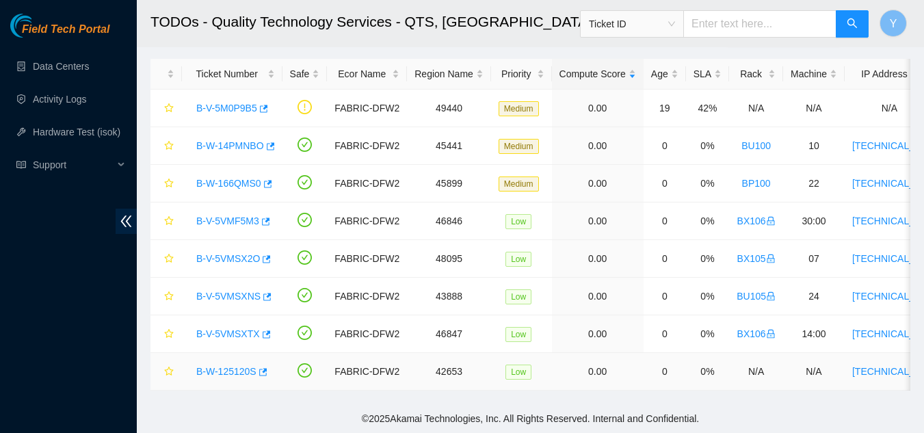
click at [219, 366] on link "B-W-125120S" at bounding box center [226, 371] width 60 height 11
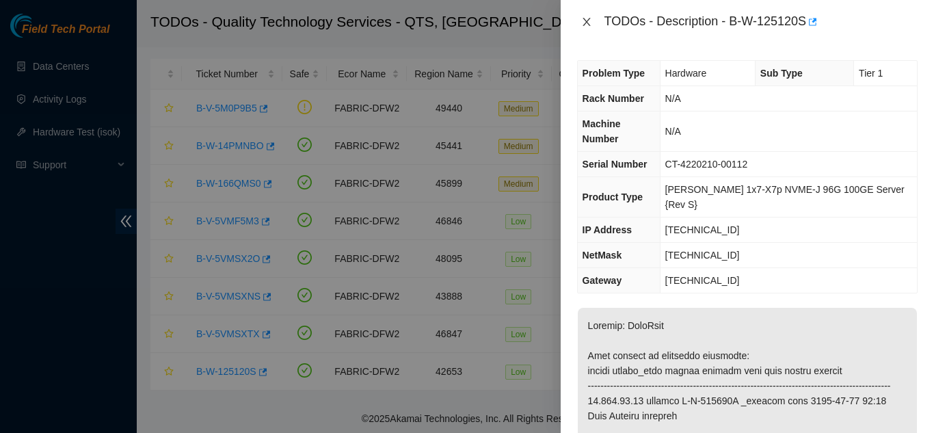
click at [584, 22] on icon "close" at bounding box center [586, 21] width 11 height 11
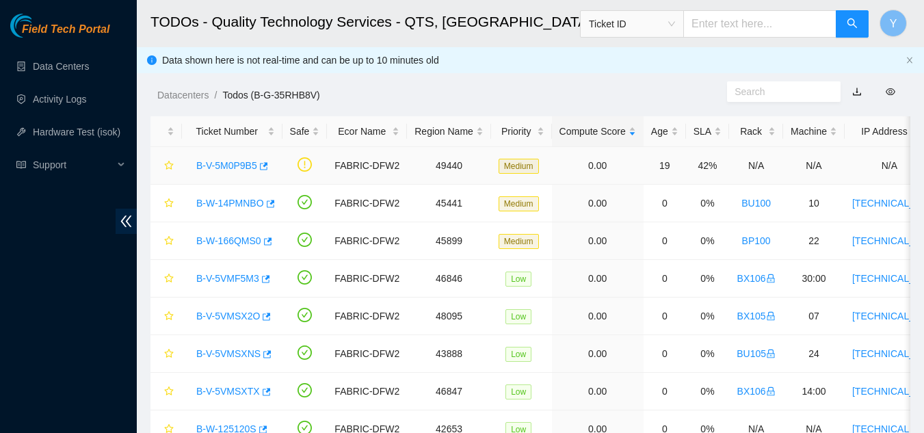
click at [222, 163] on link "B-V-5M0P9B5" at bounding box center [226, 165] width 61 height 11
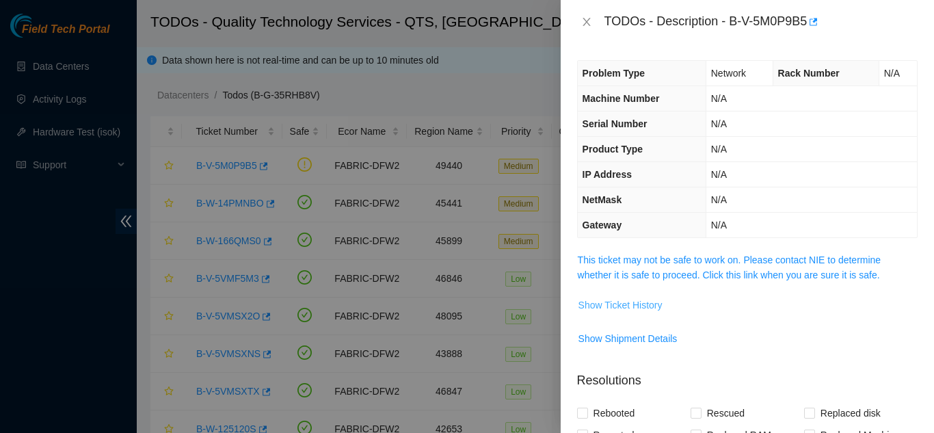
click at [628, 304] on span "Show Ticket History" at bounding box center [620, 304] width 84 height 15
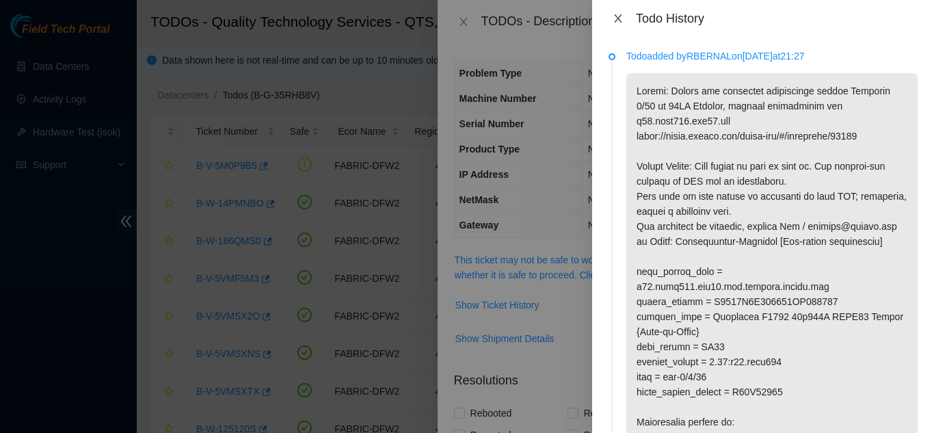
click at [617, 16] on icon "close" at bounding box center [618, 18] width 8 height 8
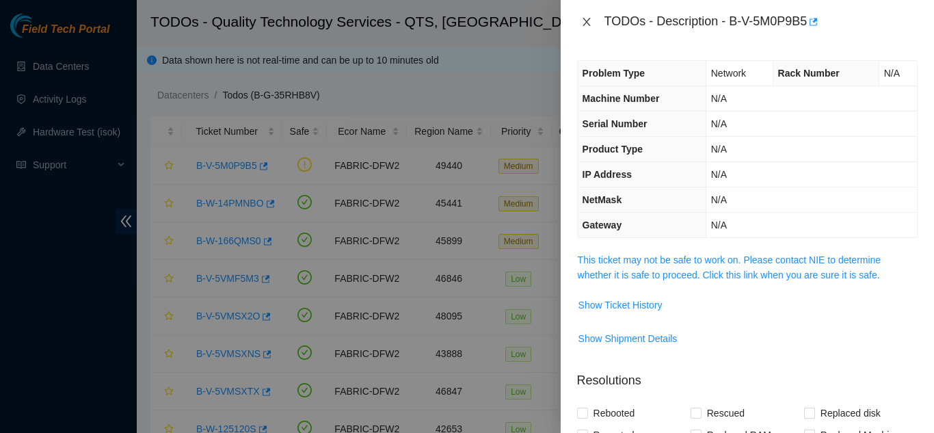
click at [588, 25] on icon "close" at bounding box center [586, 21] width 11 height 11
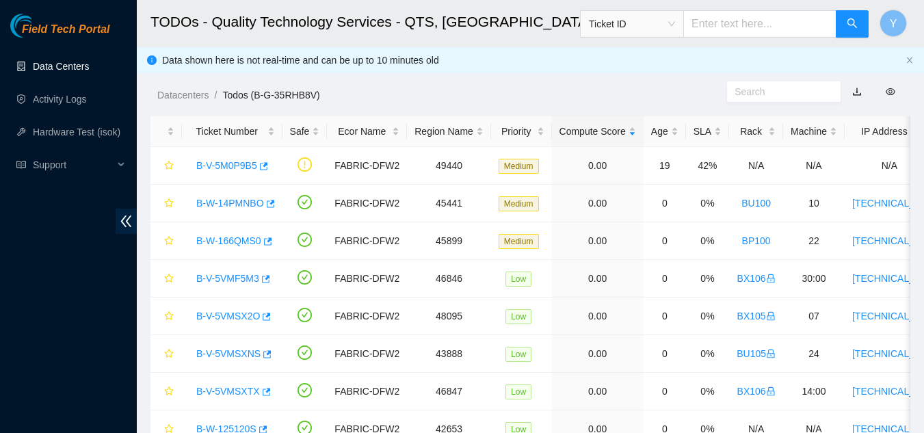
click at [74, 69] on link "Data Centers" at bounding box center [61, 66] width 56 height 11
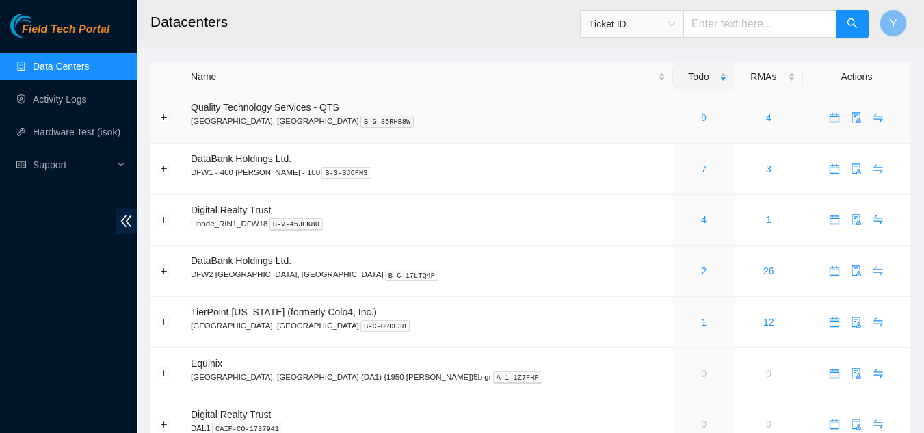
click at [701, 121] on link "9" at bounding box center [703, 117] width 5 height 11
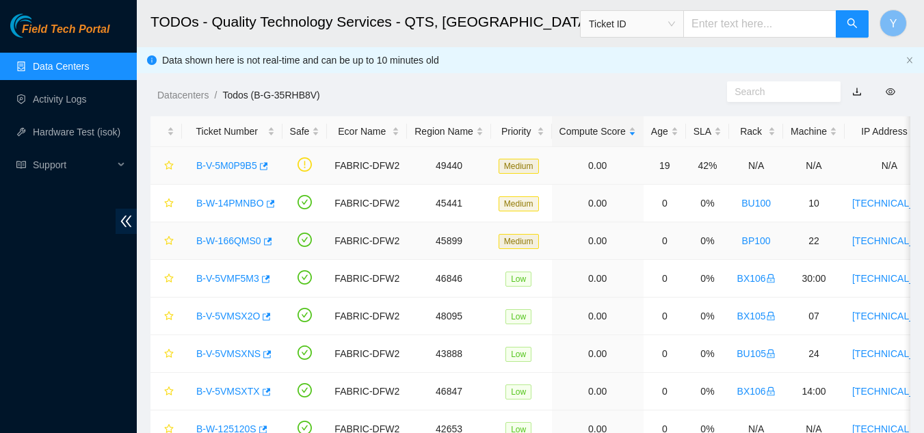
scroll to position [68, 0]
